Goal: Use online tool/utility: Utilize a website feature to perform a specific function

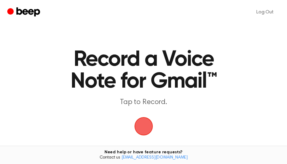
click at [148, 131] on span "button" at bounding box center [143, 126] width 19 height 19
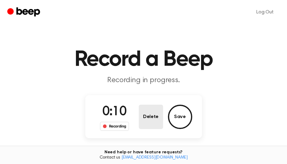
click at [141, 124] on button "Delete" at bounding box center [151, 117] width 24 height 24
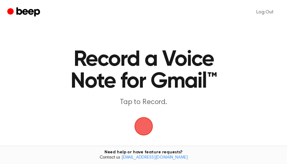
click at [147, 125] on span "button" at bounding box center [143, 126] width 17 height 17
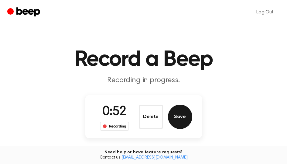
click at [177, 116] on button "Save" at bounding box center [180, 117] width 24 height 24
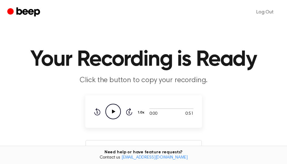
click at [116, 110] on icon "Play Audio" at bounding box center [113, 112] width 16 height 16
click at [112, 111] on icon at bounding box center [113, 111] width 3 height 4
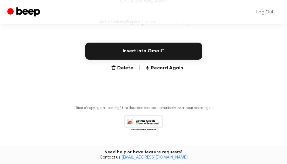
scroll to position [152, 0]
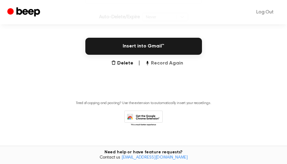
click at [169, 64] on button "Record Again" at bounding box center [164, 63] width 38 height 7
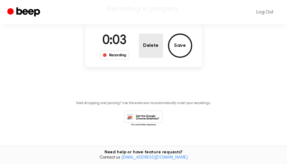
click at [157, 48] on button "Delete" at bounding box center [151, 45] width 24 height 24
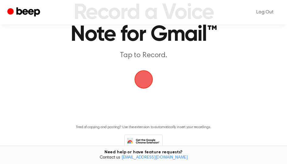
scroll to position [10, 0]
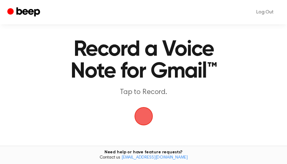
click at [143, 115] on span "button" at bounding box center [144, 116] width 20 height 20
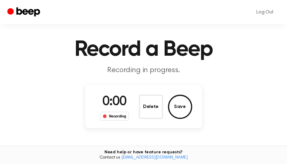
scroll to position [10, 0]
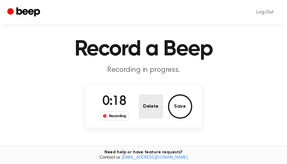
click at [143, 115] on button "Delete" at bounding box center [151, 106] width 24 height 24
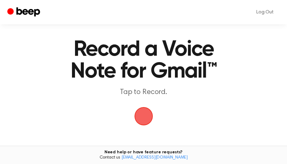
click at [143, 117] on span "button" at bounding box center [143, 116] width 17 height 17
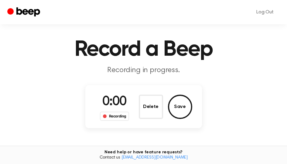
scroll to position [10, 0]
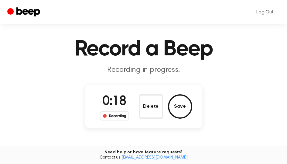
click at [139, 117] on div "Delete Save" at bounding box center [166, 106] width 54 height 24
click at [152, 111] on button "Delete" at bounding box center [151, 106] width 24 height 24
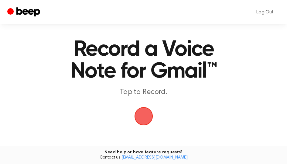
click at [145, 123] on span "button" at bounding box center [143, 116] width 19 height 19
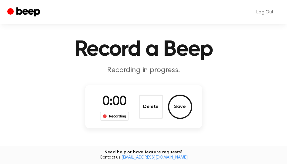
scroll to position [10, 0]
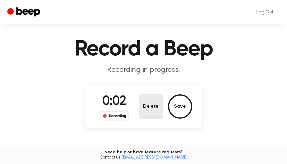
click at [155, 115] on button "Delete" at bounding box center [151, 106] width 24 height 24
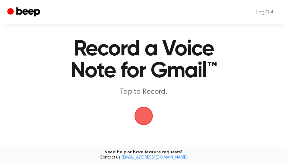
scroll to position [10, 0]
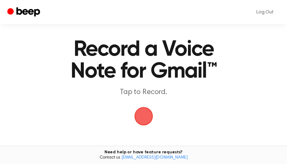
click at [147, 115] on span "button" at bounding box center [143, 116] width 19 height 19
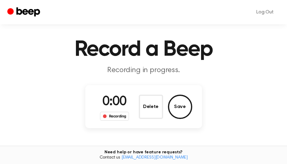
scroll to position [10, 0]
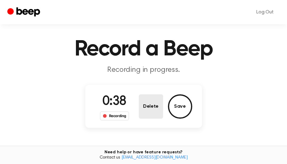
click at [147, 115] on button "Delete" at bounding box center [151, 106] width 24 height 24
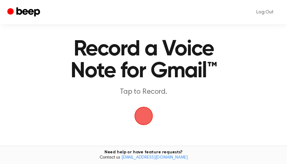
scroll to position [10, 0]
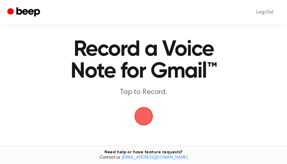
click at [144, 119] on span "button" at bounding box center [144, 116] width 28 height 28
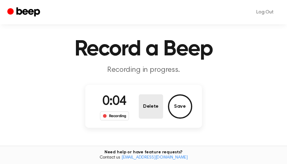
click at [155, 108] on button "Delete" at bounding box center [151, 106] width 24 height 24
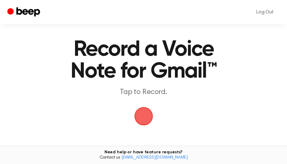
click at [150, 115] on span "button" at bounding box center [143, 116] width 17 height 17
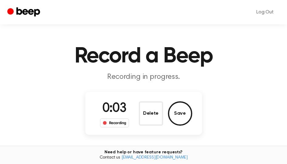
scroll to position [0, 0]
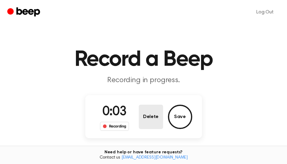
click at [150, 114] on button "Delete" at bounding box center [151, 117] width 24 height 24
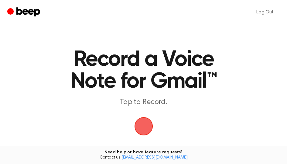
click at [147, 130] on span "button" at bounding box center [143, 126] width 17 height 17
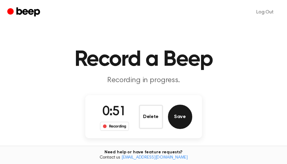
click at [179, 116] on button "Save" at bounding box center [180, 117] width 24 height 24
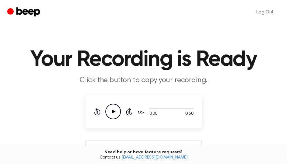
click at [116, 113] on icon "Play Audio" at bounding box center [113, 112] width 16 height 16
click at [115, 112] on icon "Pause Audio" at bounding box center [113, 112] width 16 height 16
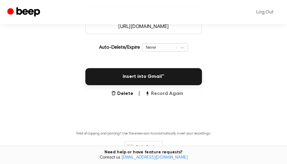
click at [169, 95] on button "Record Again" at bounding box center [164, 93] width 38 height 7
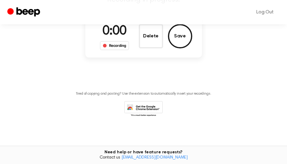
scroll to position [41, 0]
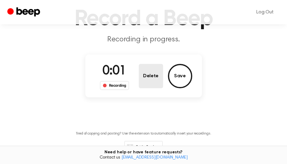
click at [148, 80] on button "Delete" at bounding box center [151, 76] width 24 height 24
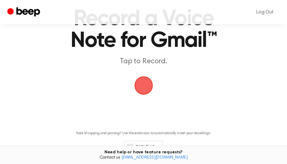
scroll to position [40, 0]
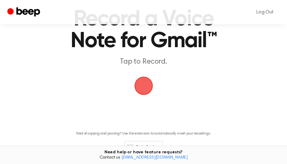
click at [145, 86] on span "button" at bounding box center [143, 85] width 17 height 17
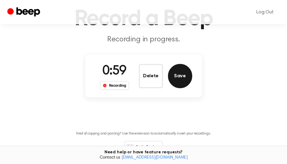
click at [177, 74] on button "Save" at bounding box center [180, 76] width 24 height 24
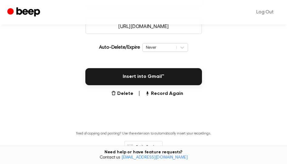
scroll to position [30, 0]
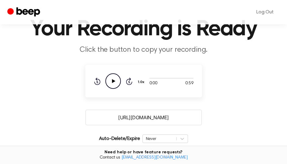
click at [115, 81] on icon "Play Audio" at bounding box center [113, 81] width 16 height 16
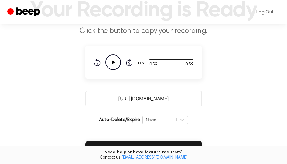
scroll to position [122, 0]
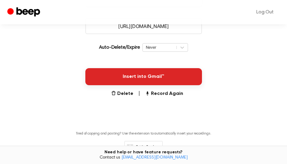
click at [147, 76] on button "Insert into Gmail™" at bounding box center [143, 76] width 117 height 17
